Goal: Navigation & Orientation: Find specific page/section

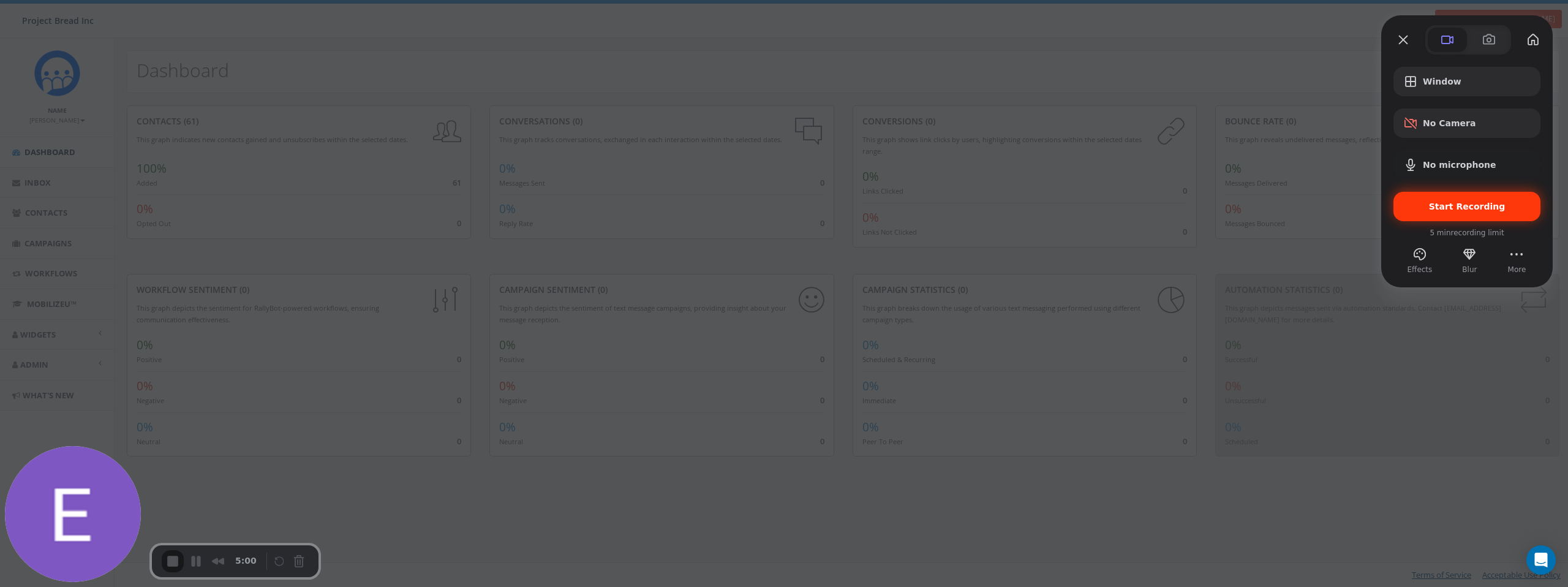
click at [1414, 209] on span "Start Recording" at bounding box center [1467, 206] width 128 height 10
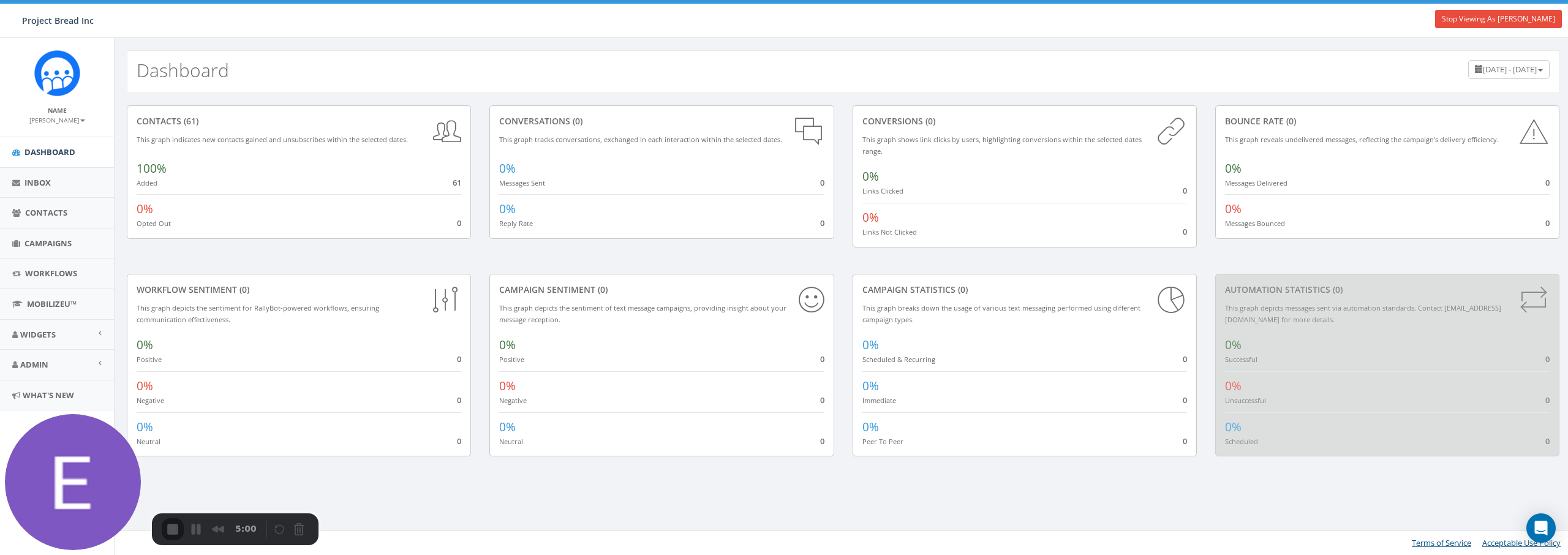
click at [50, 214] on span "Contacts" at bounding box center [46, 213] width 43 height 11
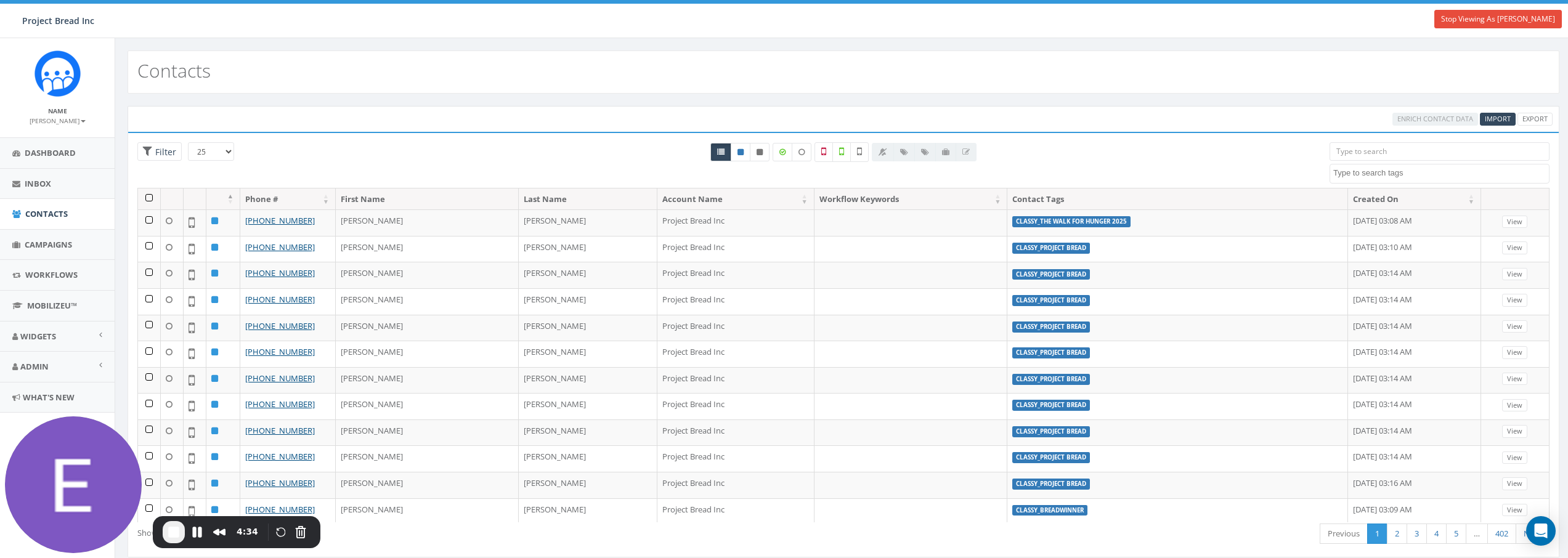
select select
click at [1535, 121] on link "Export" at bounding box center [1535, 119] width 35 height 13
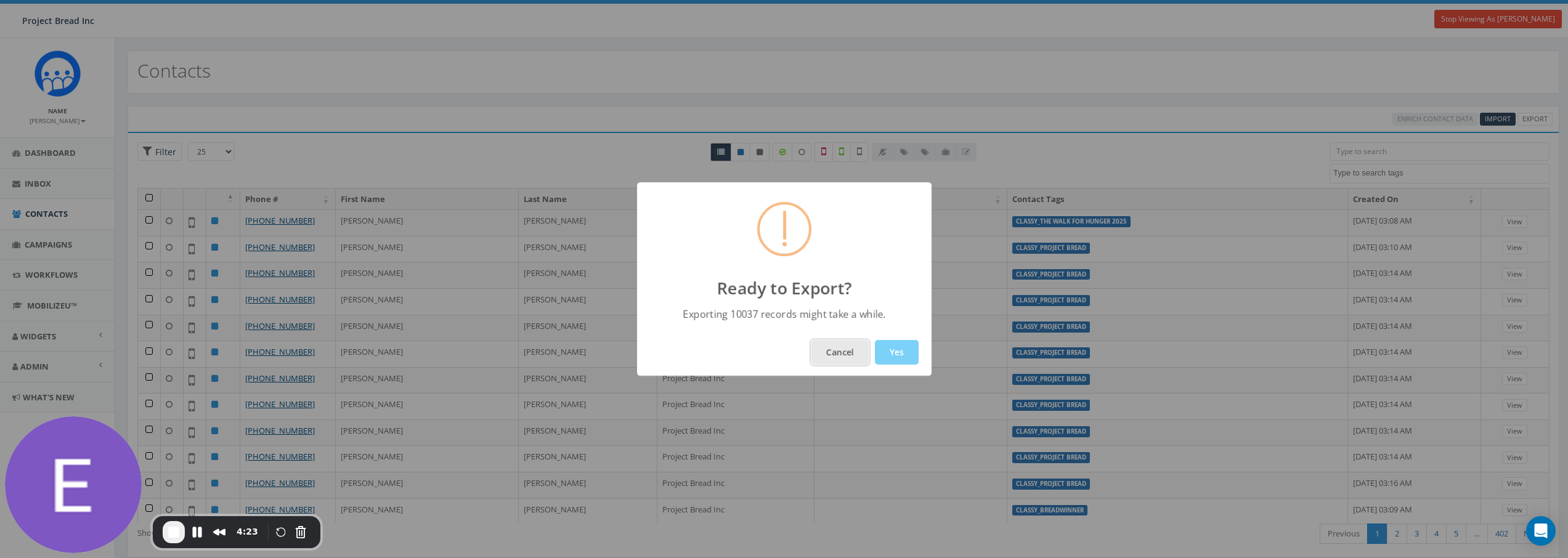
click at [843, 357] on button "Cancel" at bounding box center [840, 352] width 57 height 25
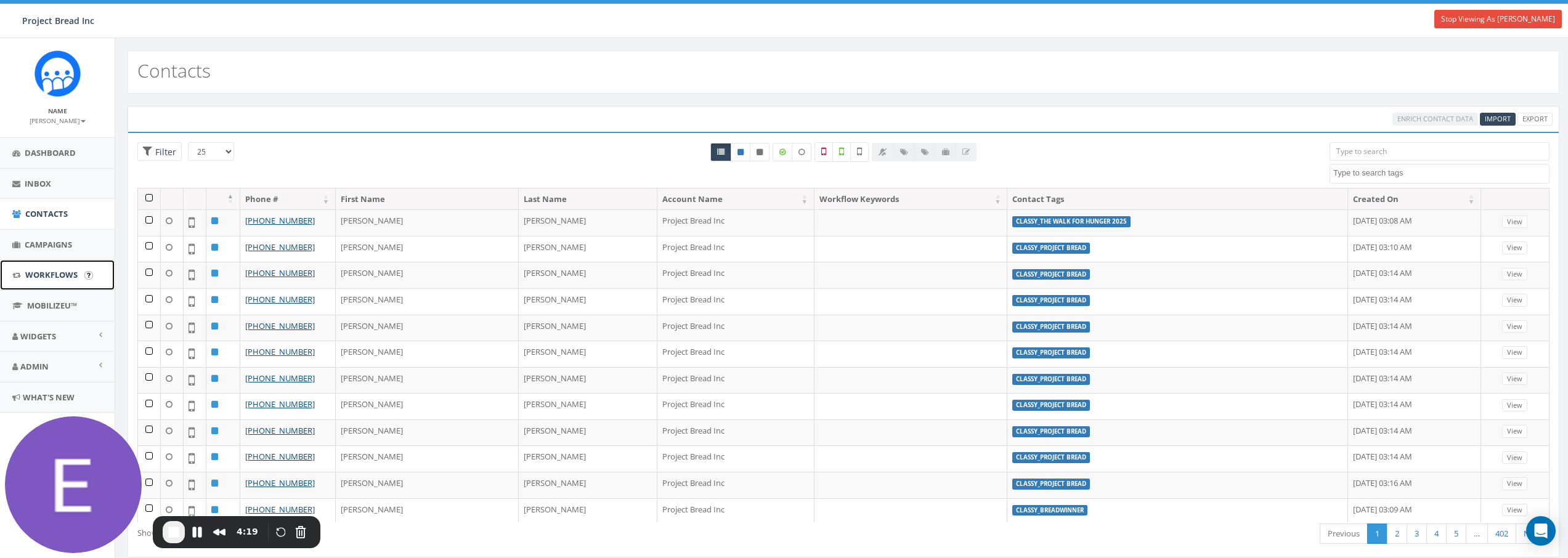
click at [62, 276] on span "Workflows" at bounding box center [51, 275] width 52 height 11
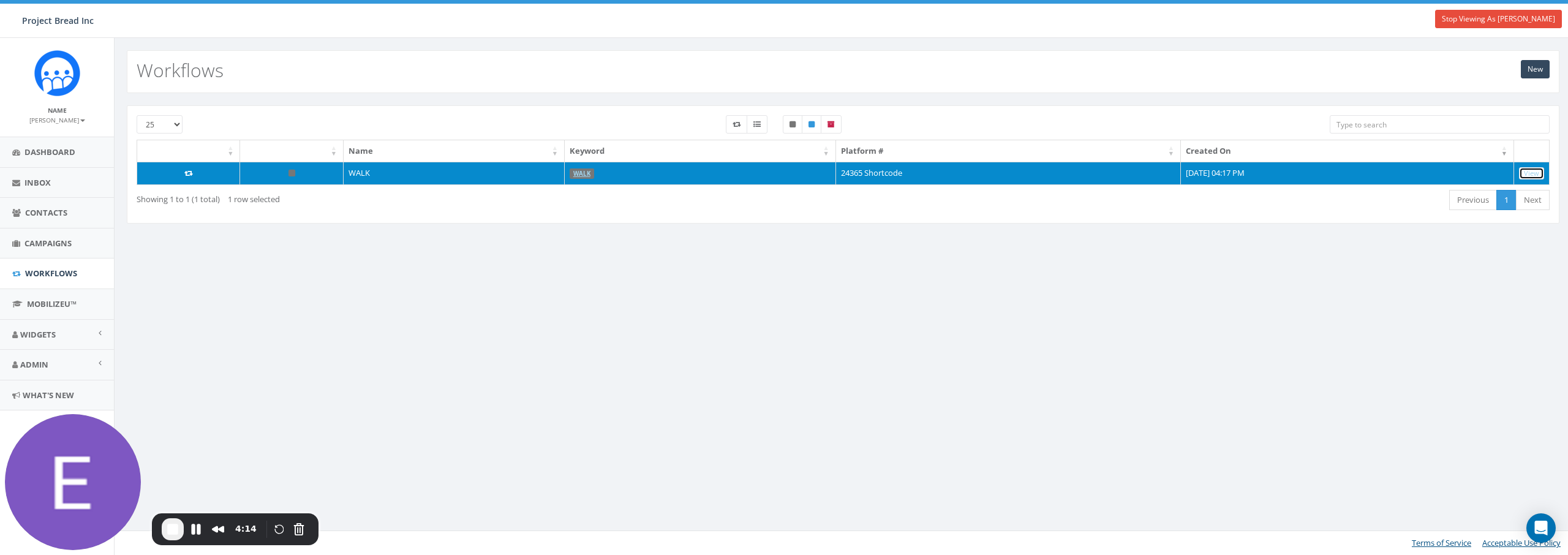
click at [1534, 174] on link "View" at bounding box center [1531, 174] width 25 height 13
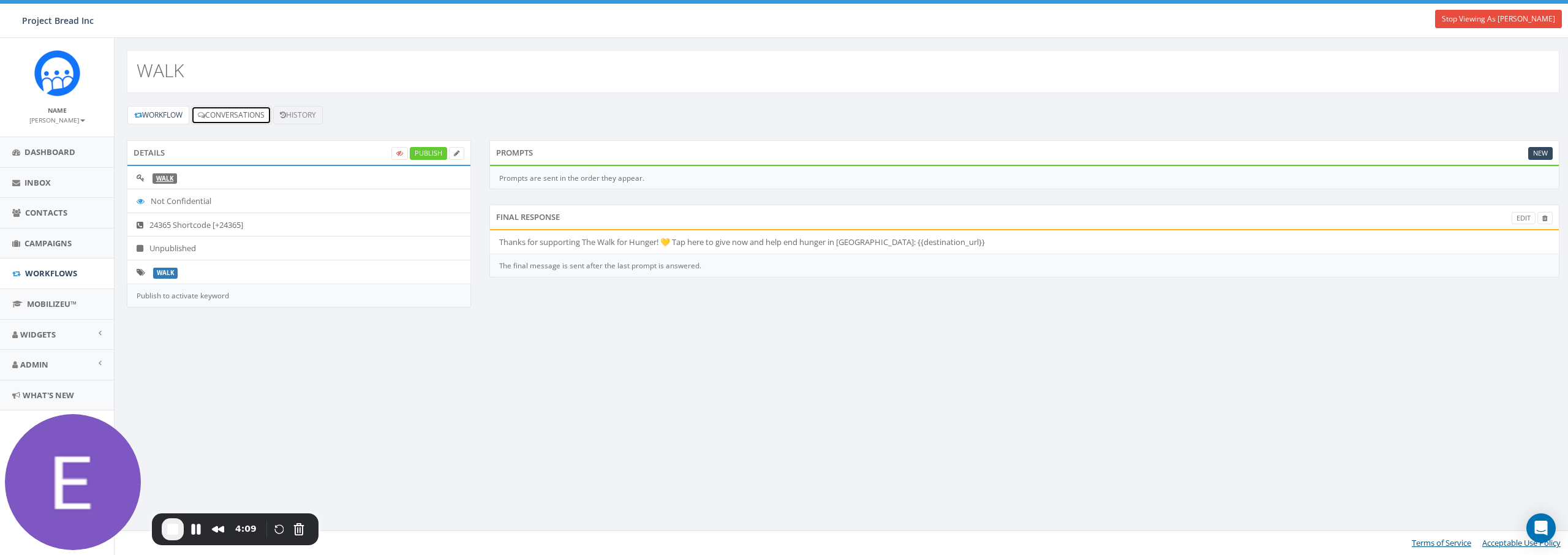
click at [237, 116] on link "Conversations" at bounding box center [231, 116] width 80 height 18
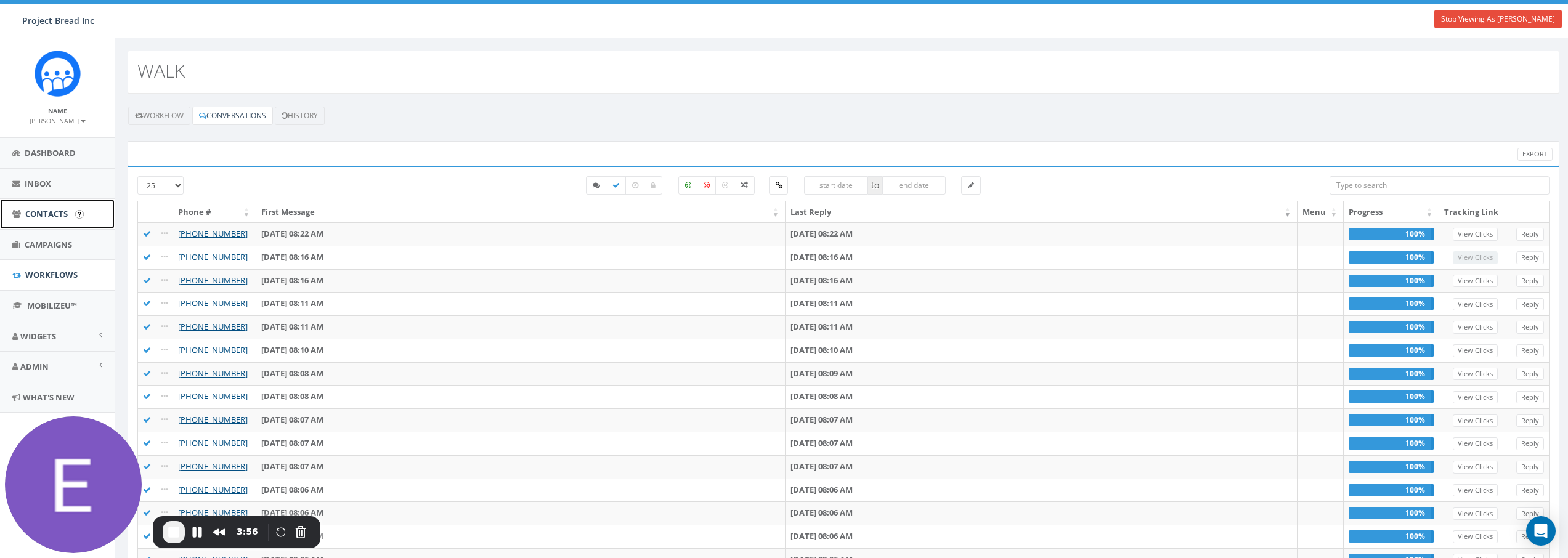
click at [51, 218] on span "Contacts" at bounding box center [46, 214] width 43 height 11
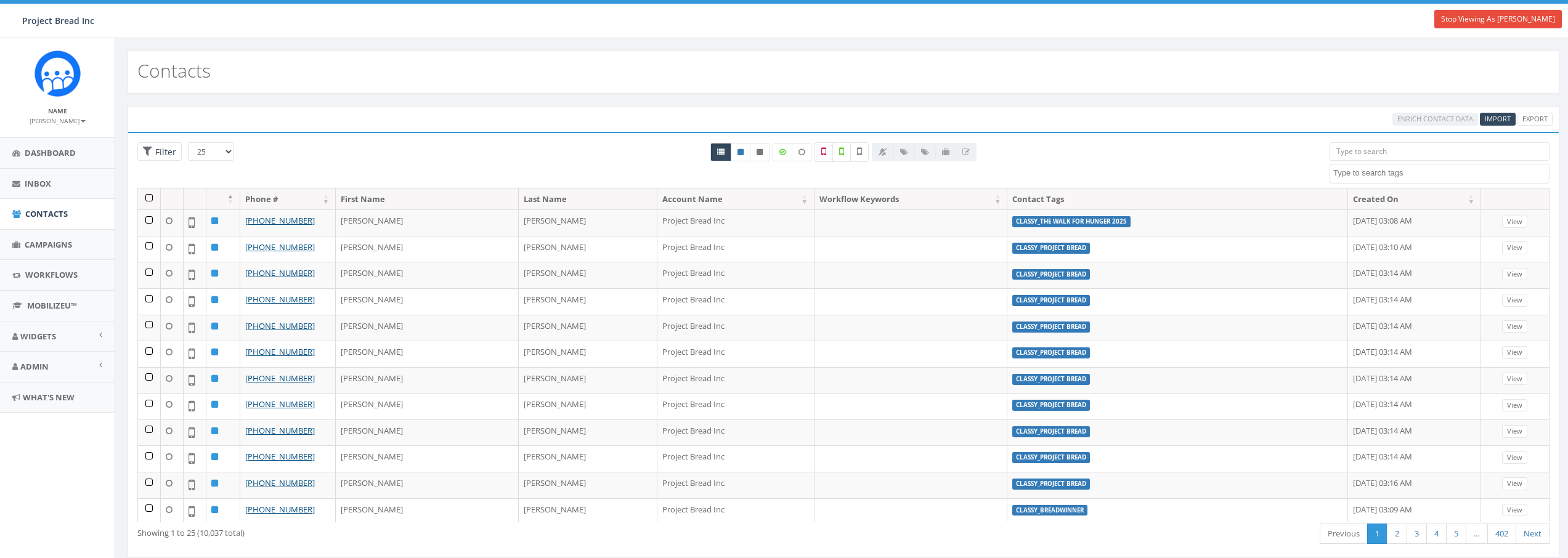
select select
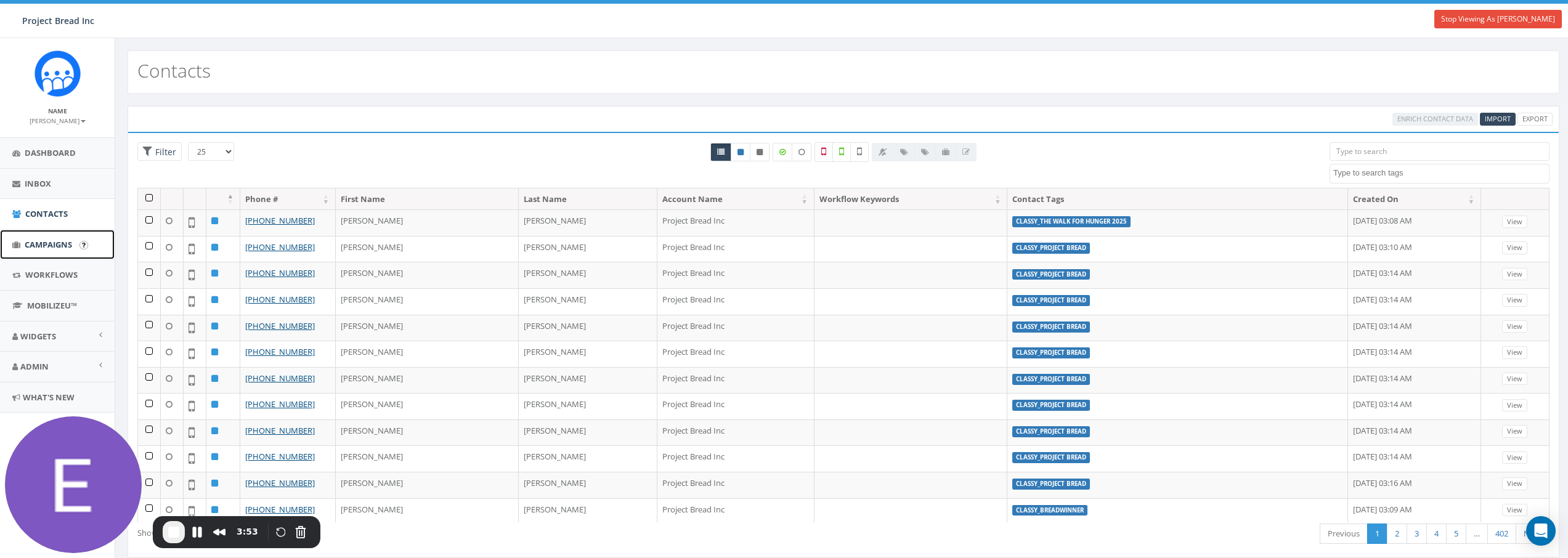
click at [43, 245] on span "Campaigns" at bounding box center [48, 244] width 48 height 11
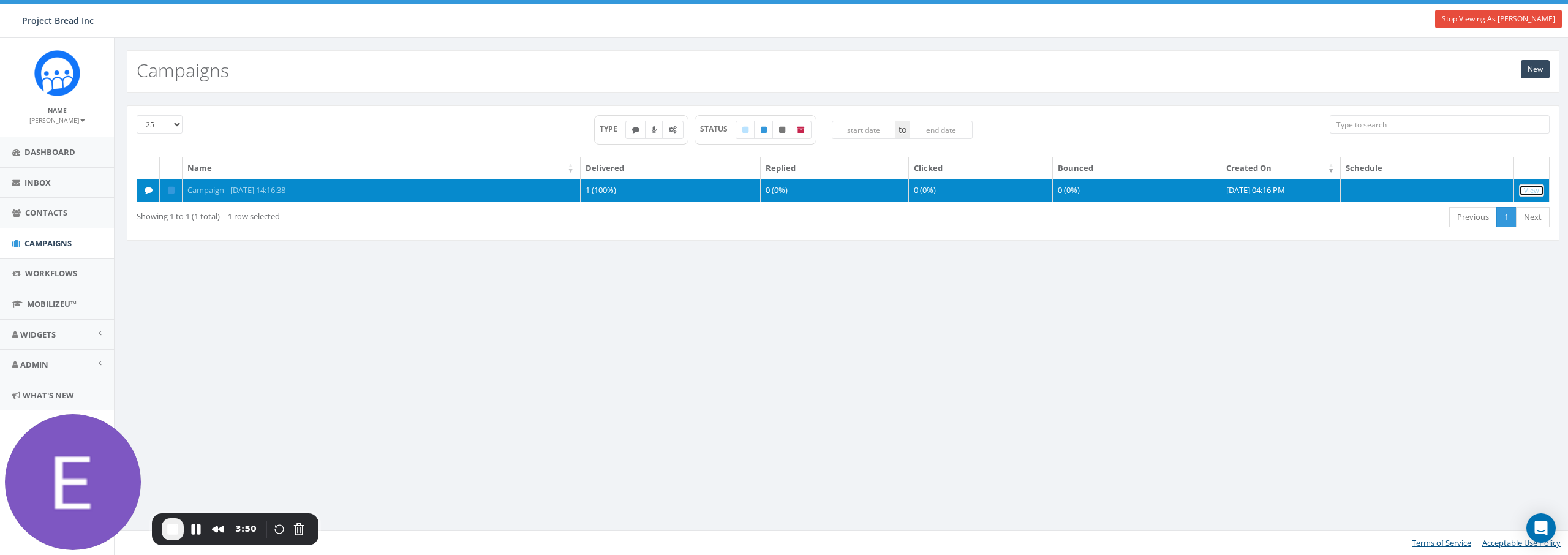
click at [1534, 191] on link "View" at bounding box center [1531, 191] width 25 height 13
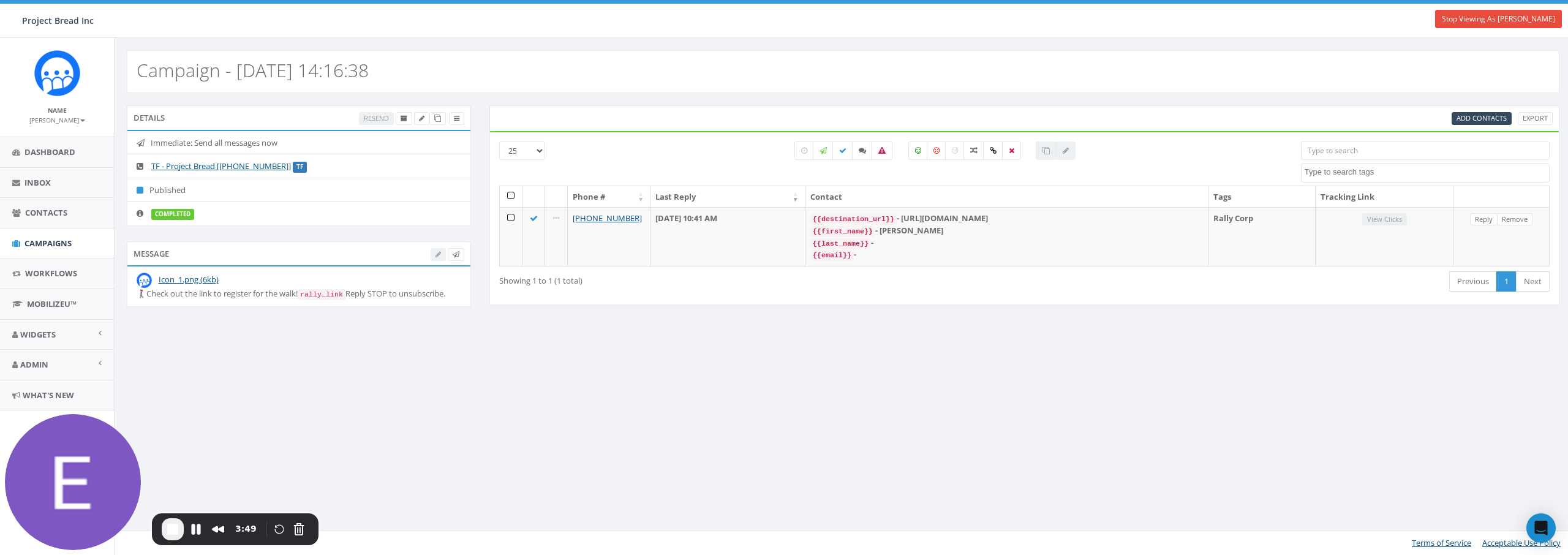
select select
click at [47, 214] on span "Contacts" at bounding box center [46, 213] width 43 height 11
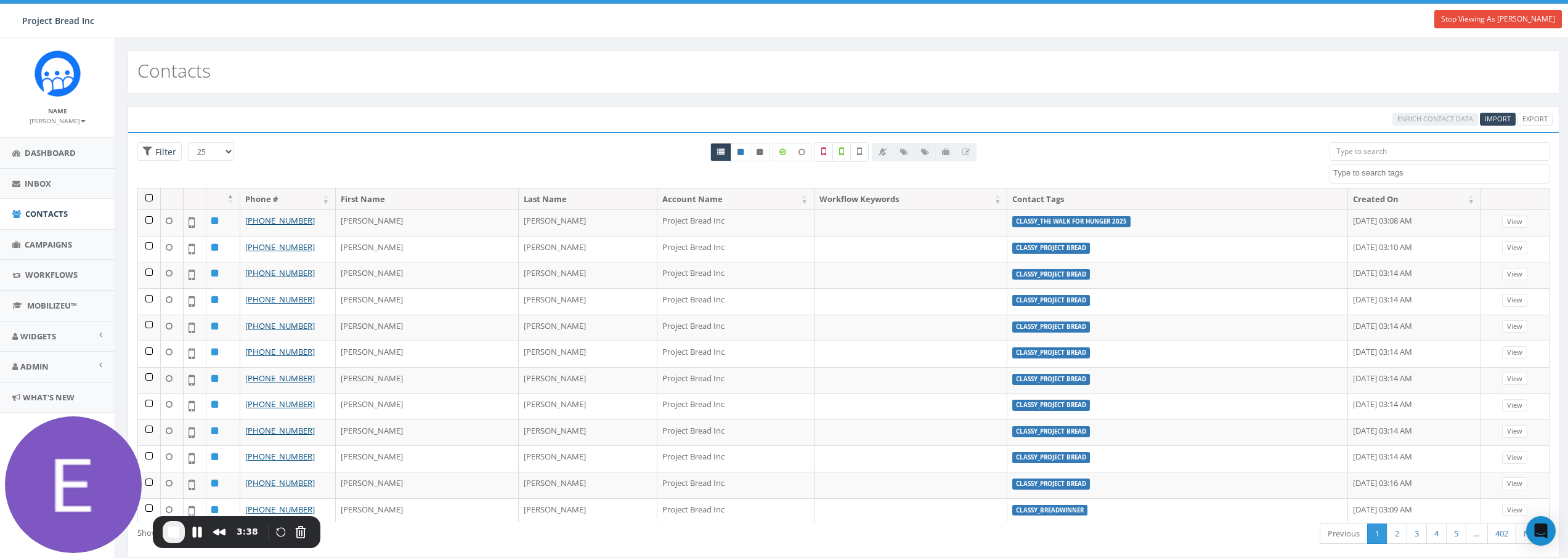
select select
click at [177, 534] on span "End Recording" at bounding box center [173, 532] width 15 height 15
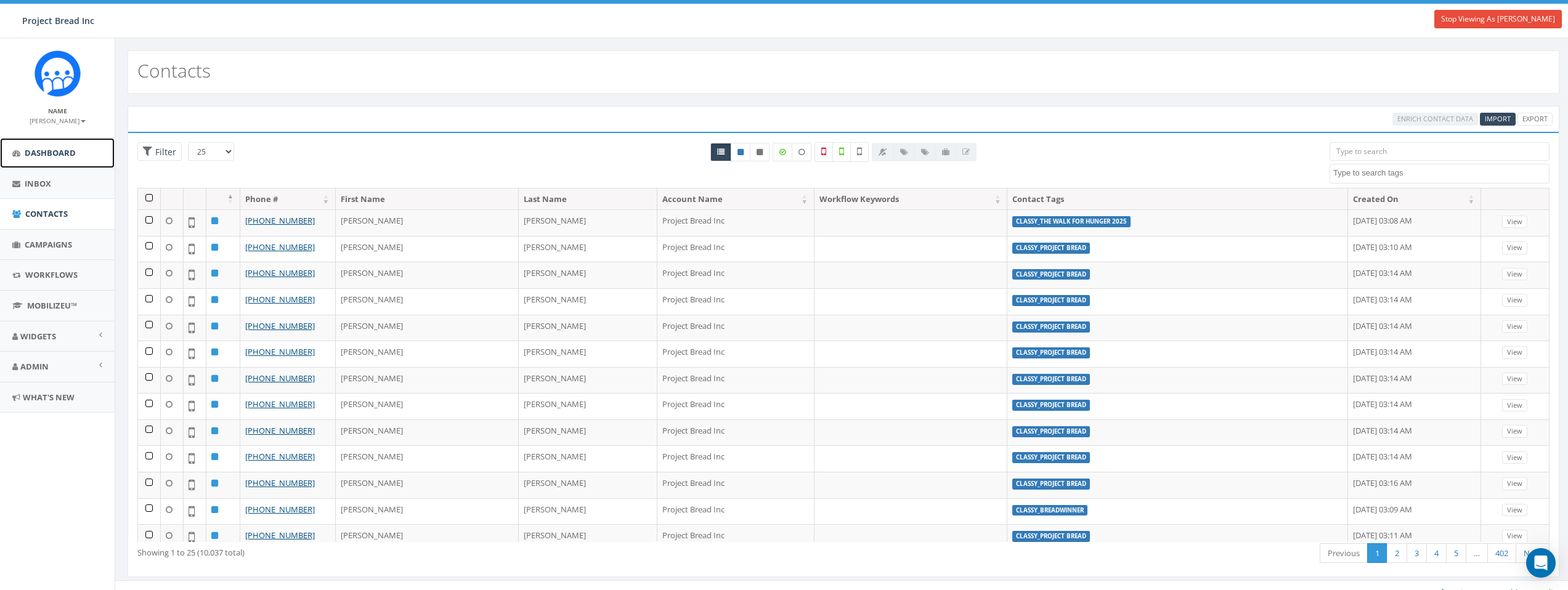
click at [46, 159] on link "Dashboard" at bounding box center [57, 153] width 115 height 30
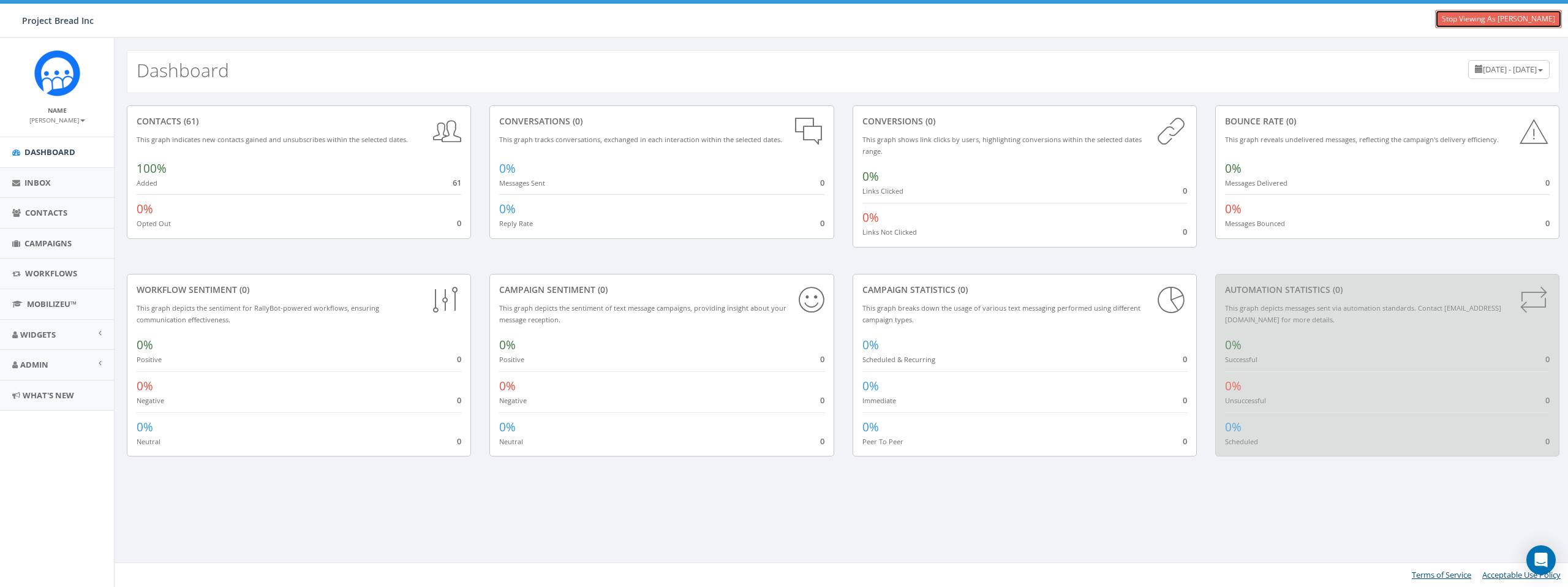
click at [1503, 21] on link "Stop Viewing As [PERSON_NAME]" at bounding box center [1498, 19] width 127 height 18
